Goal: Navigation & Orientation: Find specific page/section

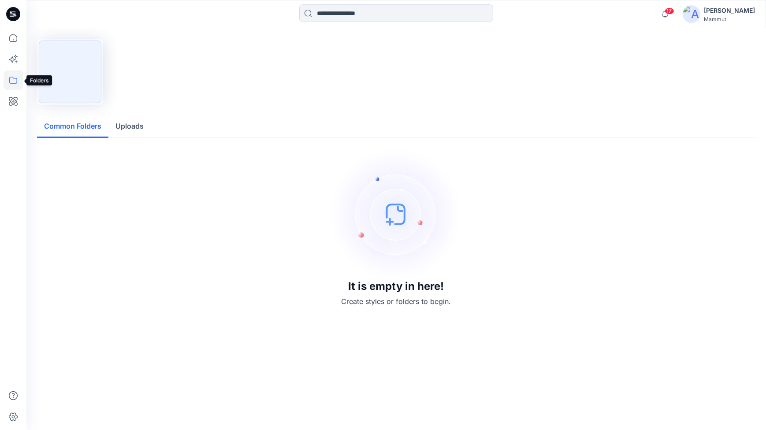
click at [16, 81] on icon at bounding box center [13, 80] width 19 height 19
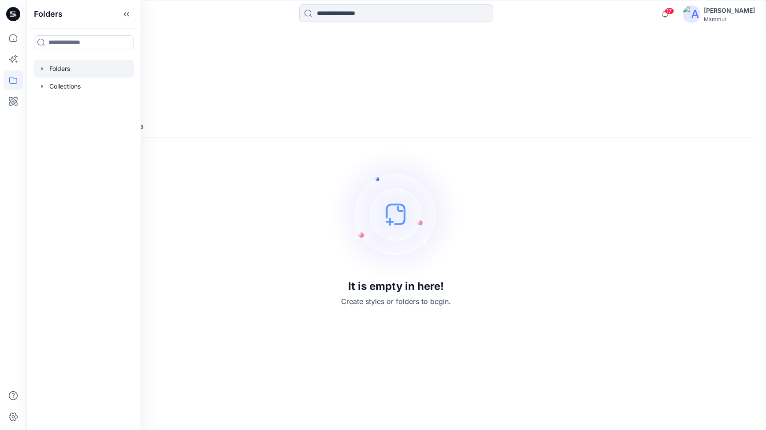
click at [57, 68] on div at bounding box center [84, 69] width 101 height 18
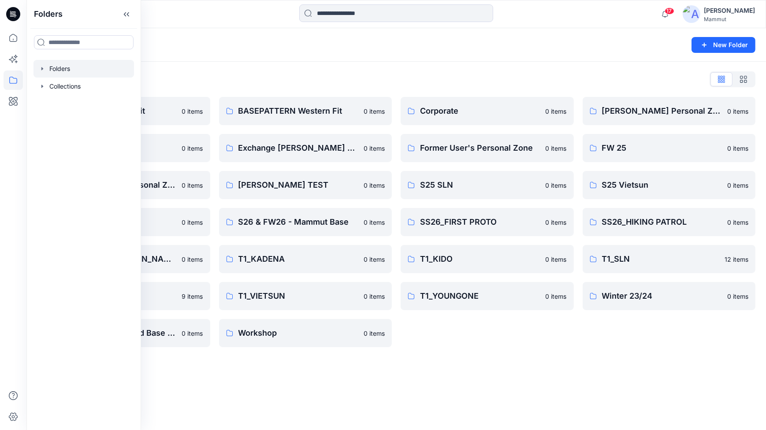
click at [489, 360] on div "Folders New Folder Folders List BASEPATTERN Asia Fit 0 items Eiger6.0 0 items L…" at bounding box center [396, 229] width 740 height 402
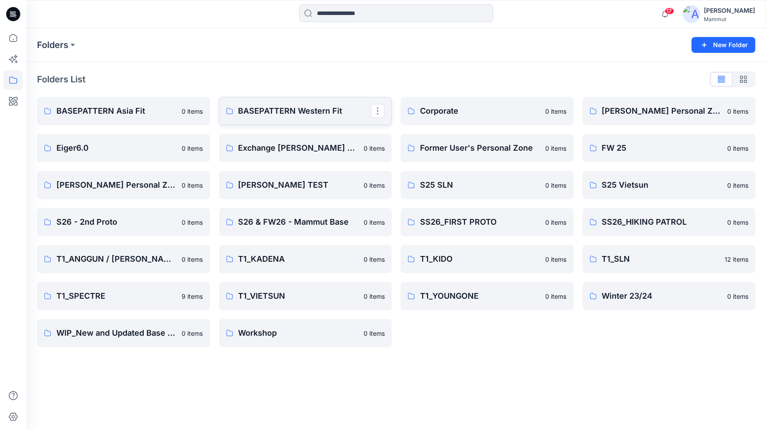
click at [317, 112] on p "BASEPATTERN Western Fit" at bounding box center [304, 111] width 133 height 12
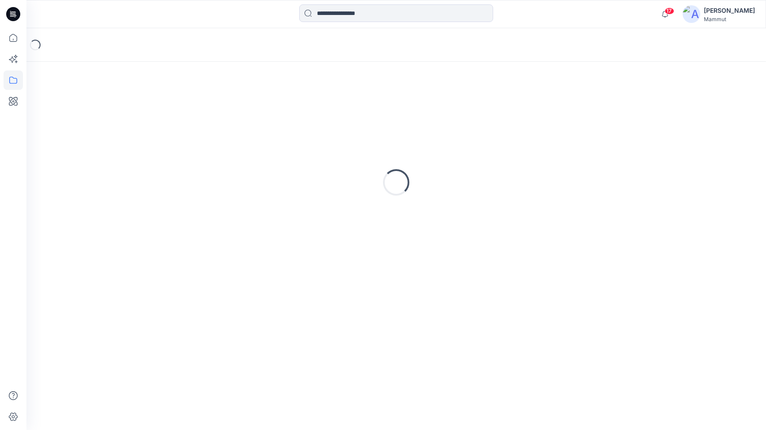
click at [317, 112] on div "Loading..." at bounding box center [396, 182] width 719 height 220
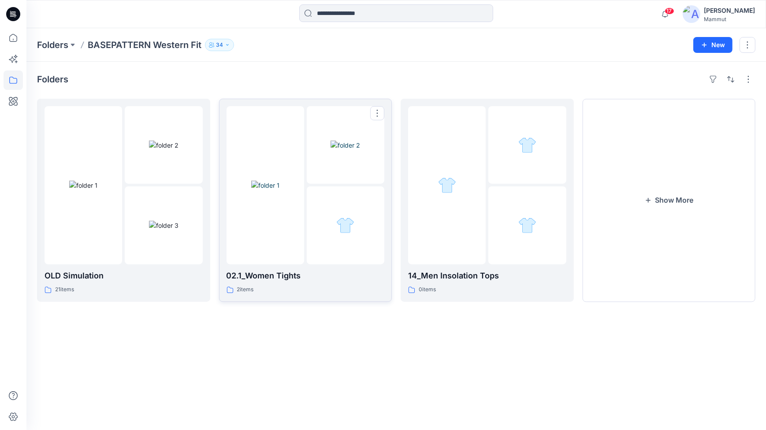
click at [279, 181] on img at bounding box center [265, 185] width 28 height 9
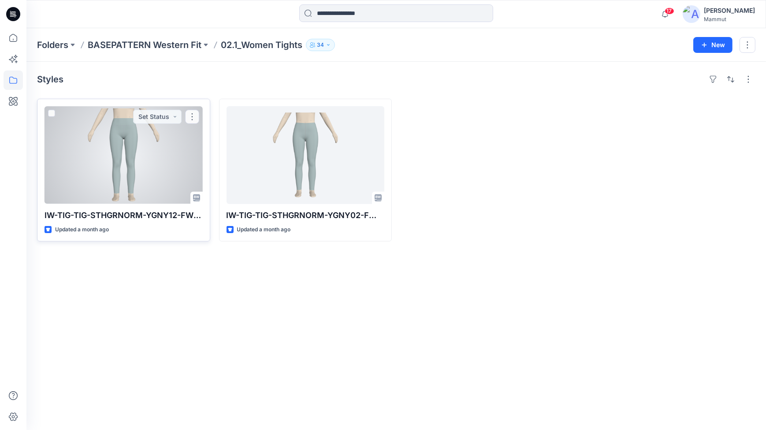
click at [170, 163] on div at bounding box center [124, 155] width 158 height 98
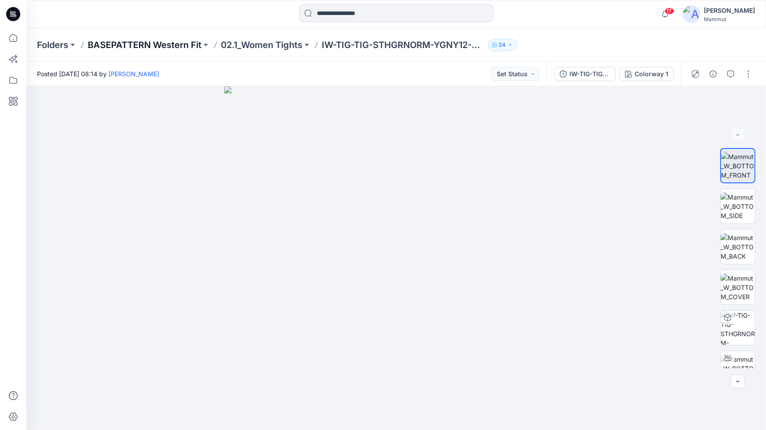
click at [142, 41] on p "BASEPATTERN Western Fit" at bounding box center [145, 45] width 114 height 12
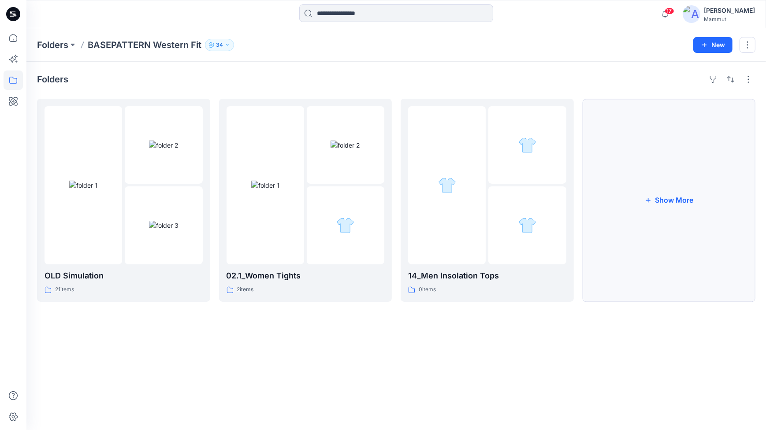
click at [699, 202] on button "Show More" at bounding box center [669, 200] width 173 height 203
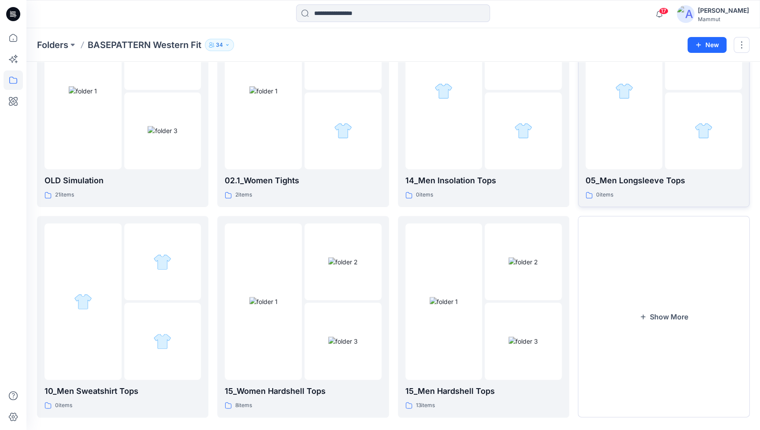
scroll to position [105, 0]
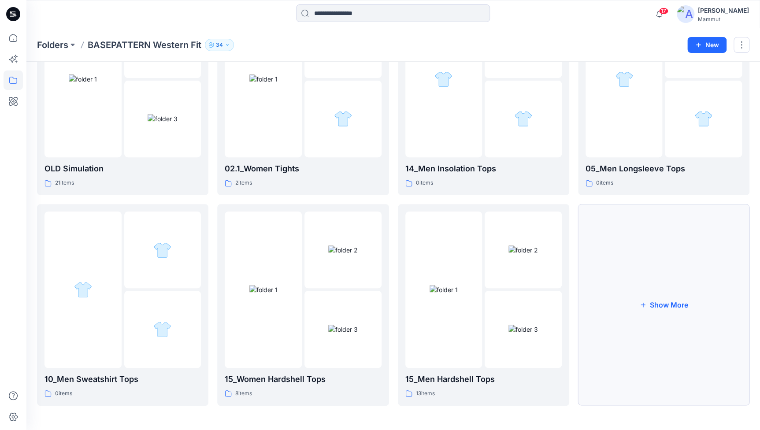
click at [665, 255] on button "Show More" at bounding box center [663, 305] width 171 height 202
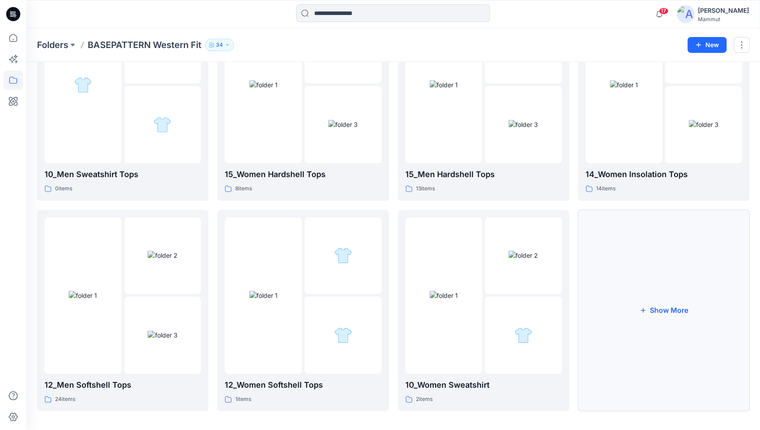
scroll to position [316, 0]
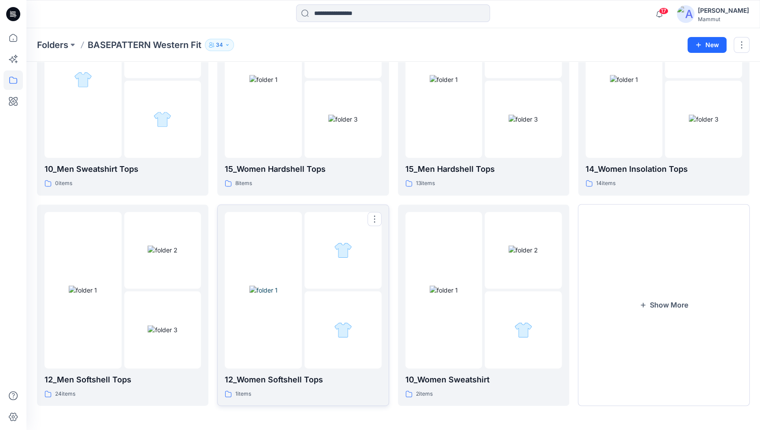
click at [366, 298] on div at bounding box center [343, 329] width 77 height 77
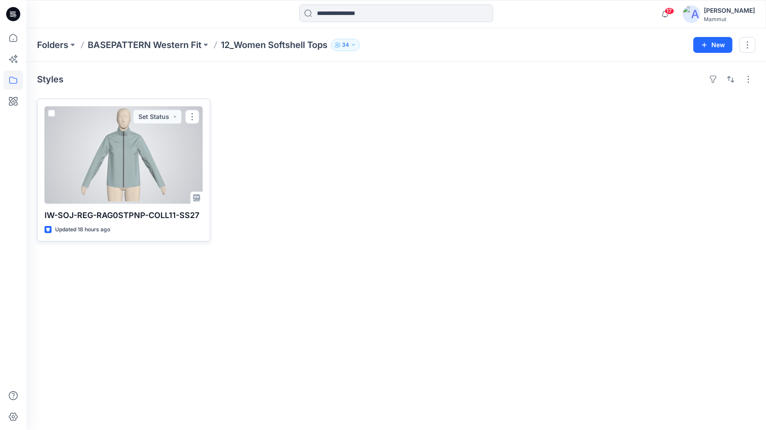
click at [137, 137] on div at bounding box center [124, 155] width 158 height 98
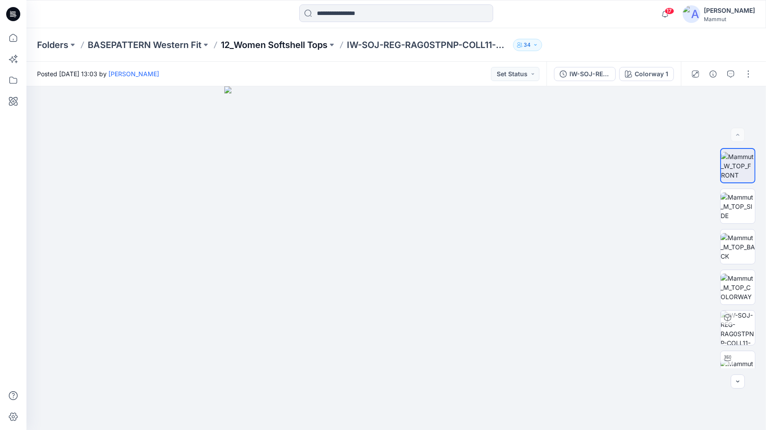
click at [287, 44] on p "12_Women Softshell Tops" at bounding box center [274, 45] width 107 height 12
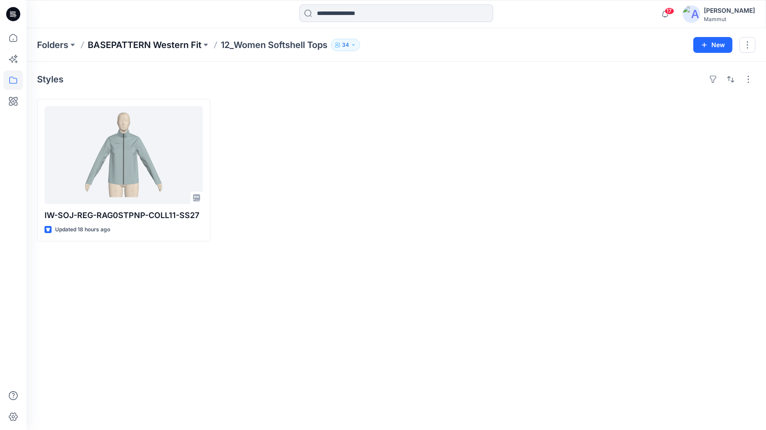
click at [154, 48] on p "BASEPATTERN Western Fit" at bounding box center [145, 45] width 114 height 12
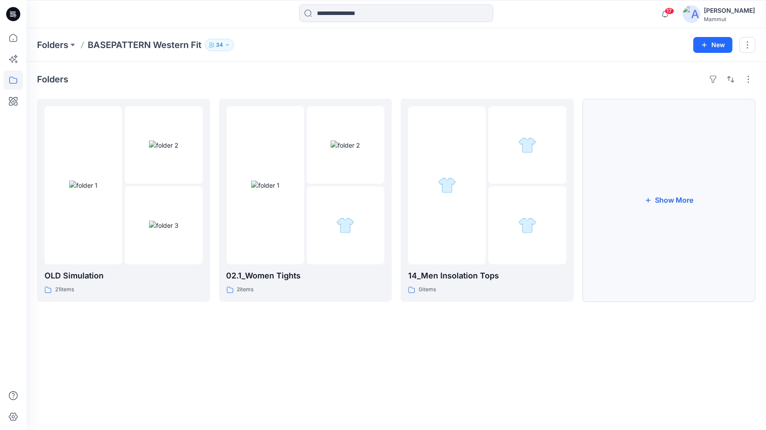
click at [631, 223] on button "Show More" at bounding box center [669, 200] width 173 height 203
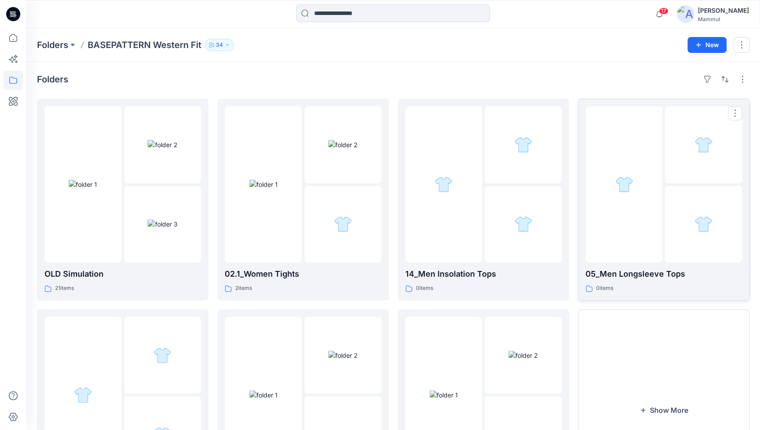
scroll to position [105, 0]
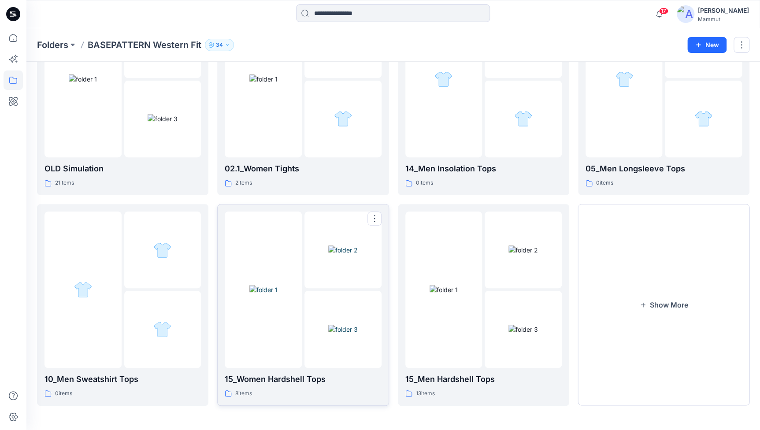
click at [328, 255] on img at bounding box center [343, 250] width 30 height 9
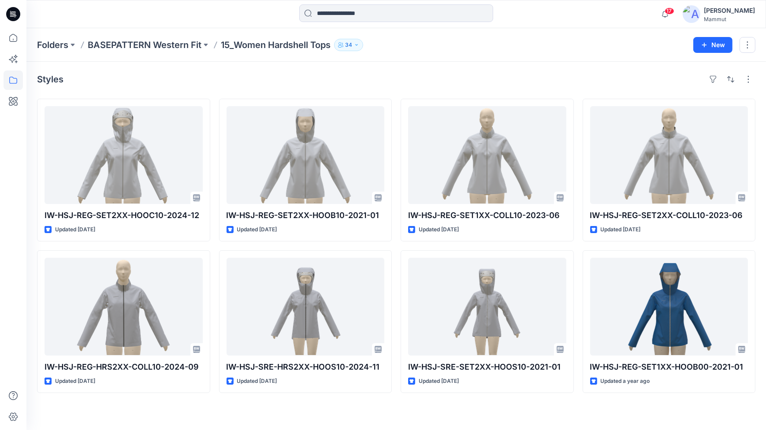
click at [171, 44] on p "BASEPATTERN Western Fit" at bounding box center [145, 45] width 114 height 12
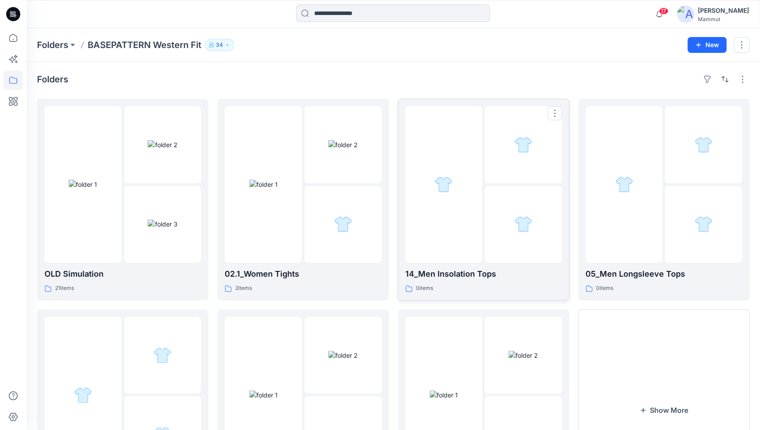
scroll to position [105, 0]
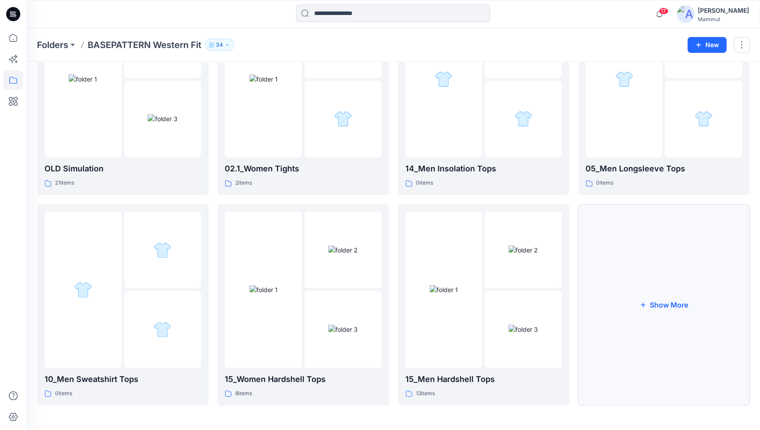
click at [670, 282] on button "Show More" at bounding box center [663, 305] width 171 height 202
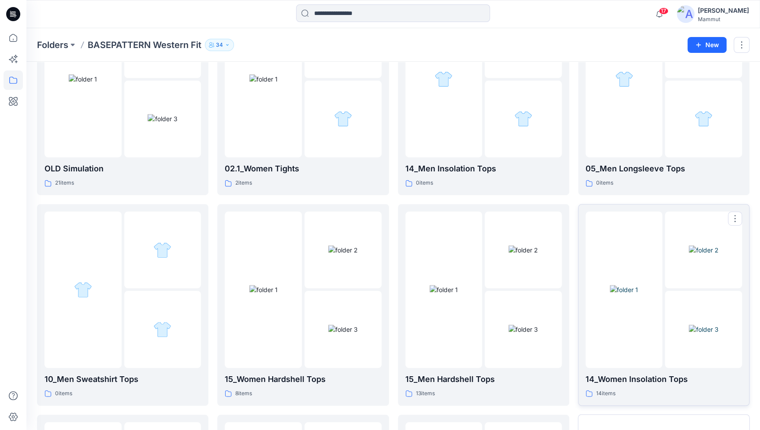
scroll to position [292, 0]
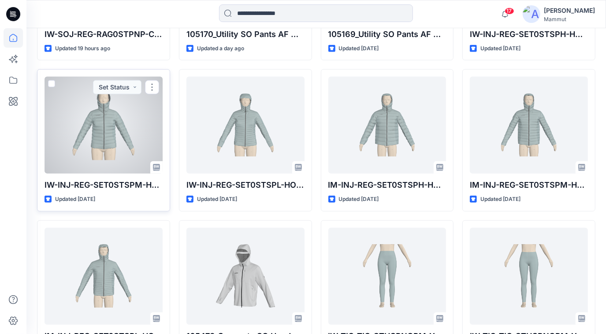
scroll to position [187, 0]
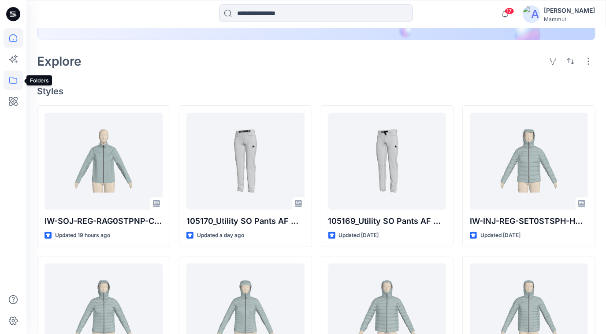
drag, startPoint x: 11, startPoint y: 84, endPoint x: 16, endPoint y: 86, distance: 5.5
click at [11, 84] on icon at bounding box center [13, 80] width 19 height 19
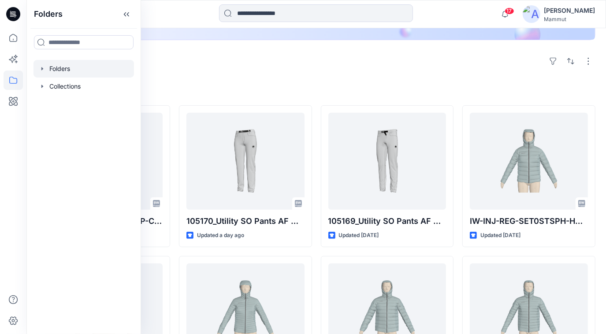
click at [86, 67] on div at bounding box center [84, 69] width 101 height 18
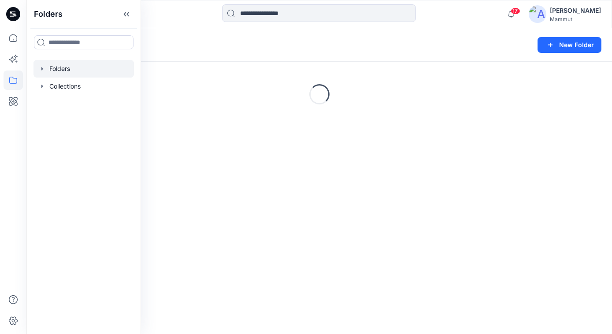
click at [86, 67] on div at bounding box center [84, 69] width 101 height 18
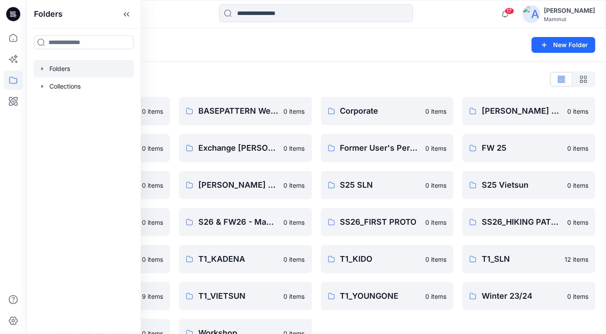
drag, startPoint x: 250, startPoint y: 82, endPoint x: 246, endPoint y: 88, distance: 7.0
click at [250, 82] on div "Folders List" at bounding box center [316, 79] width 559 height 14
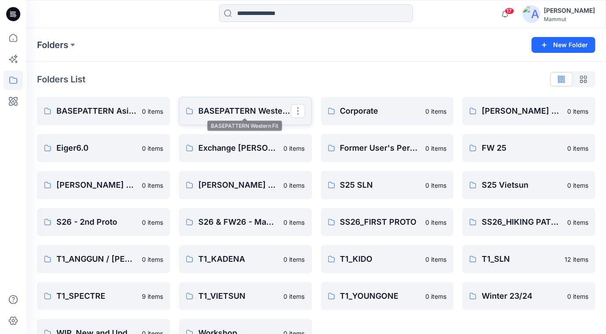
click at [227, 106] on p "BASEPATTERN Western Fit" at bounding box center [244, 111] width 93 height 12
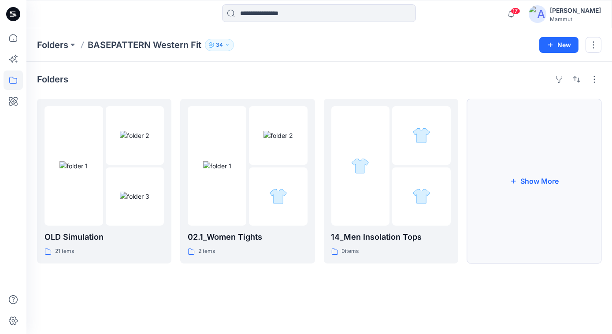
click at [530, 192] on button "Show More" at bounding box center [534, 181] width 134 height 165
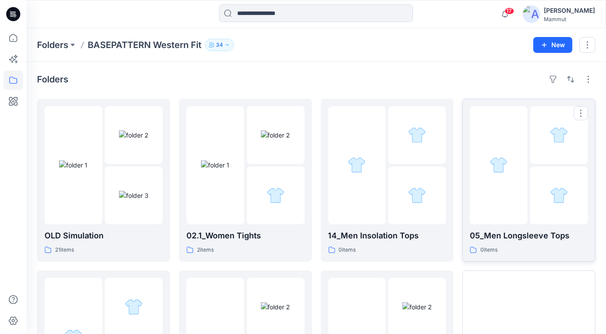
scroll to position [124, 0]
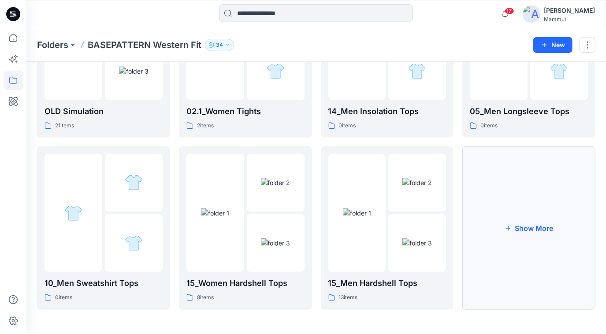
click at [528, 197] on button "Show More" at bounding box center [528, 227] width 133 height 163
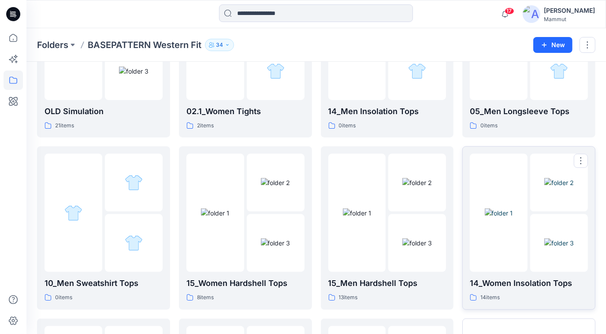
scroll to position [296, 0]
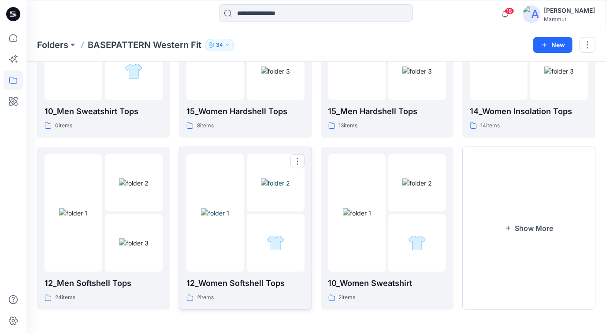
click at [217, 218] on img at bounding box center [215, 213] width 28 height 9
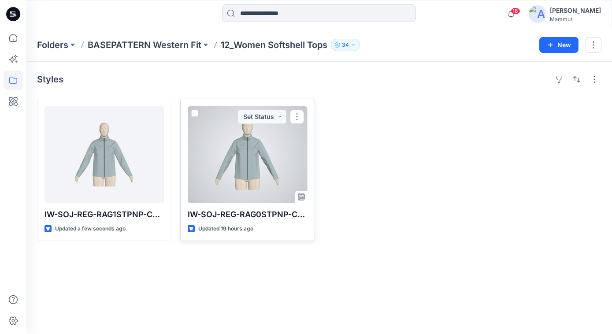
click at [245, 171] on div at bounding box center [247, 154] width 119 height 97
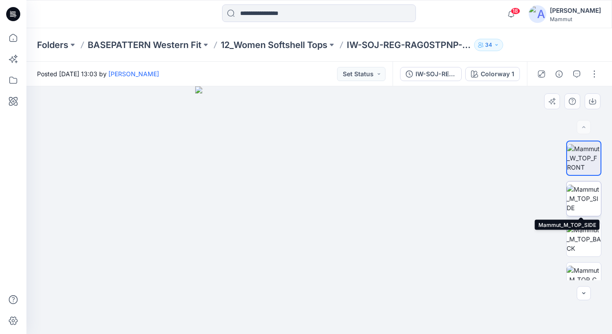
click at [583, 194] on img at bounding box center [584, 199] width 34 height 28
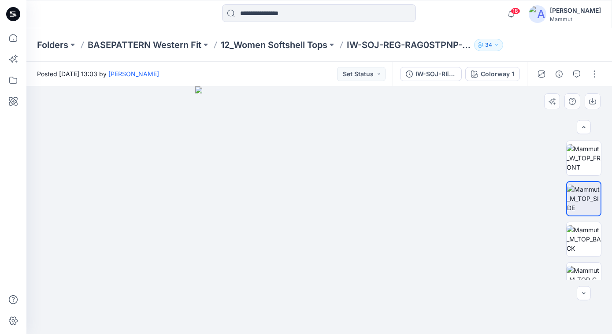
scroll to position [98, 0]
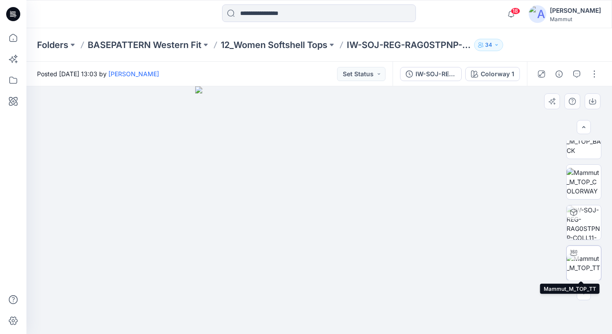
click at [583, 254] on img at bounding box center [584, 263] width 34 height 19
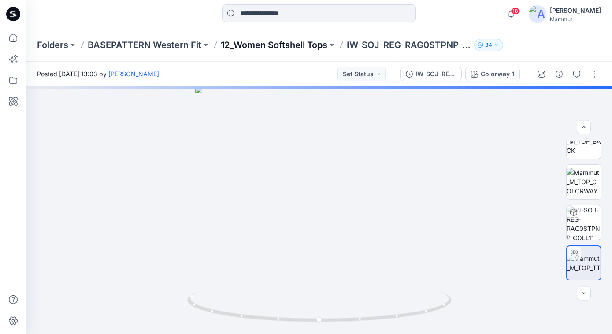
click at [282, 43] on p "12_Women Softshell Tops" at bounding box center [274, 45] width 107 height 12
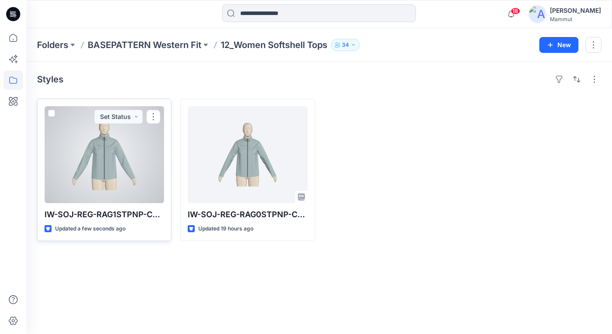
click at [120, 157] on div at bounding box center [104, 154] width 119 height 97
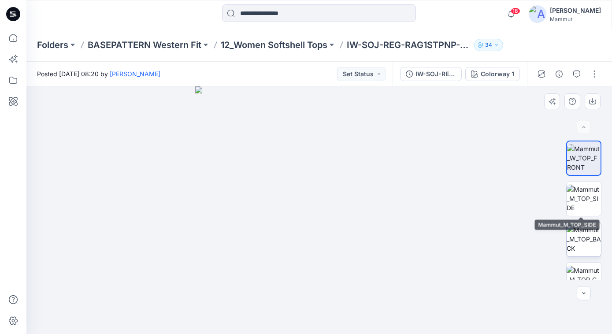
scroll to position [98, 0]
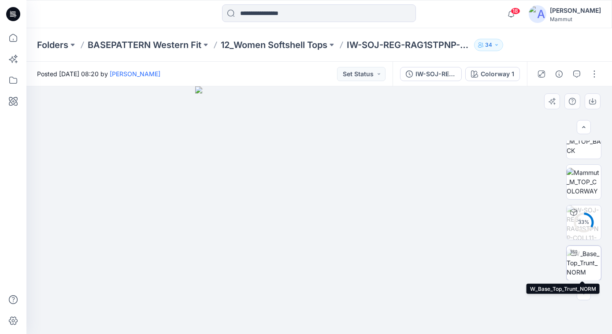
click at [578, 261] on img at bounding box center [584, 263] width 34 height 28
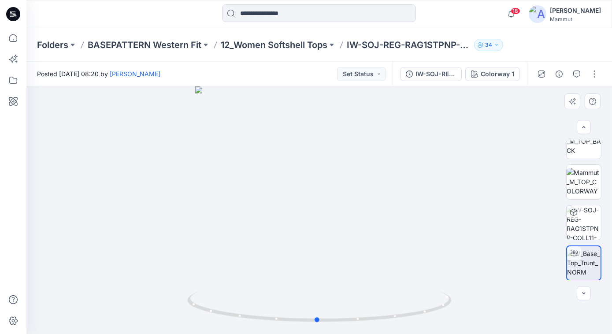
drag, startPoint x: 425, startPoint y: 282, endPoint x: 424, endPoint y: 290, distance: 7.7
click at [424, 290] on div at bounding box center [319, 210] width 586 height 248
